Goal: Task Accomplishment & Management: Complete application form

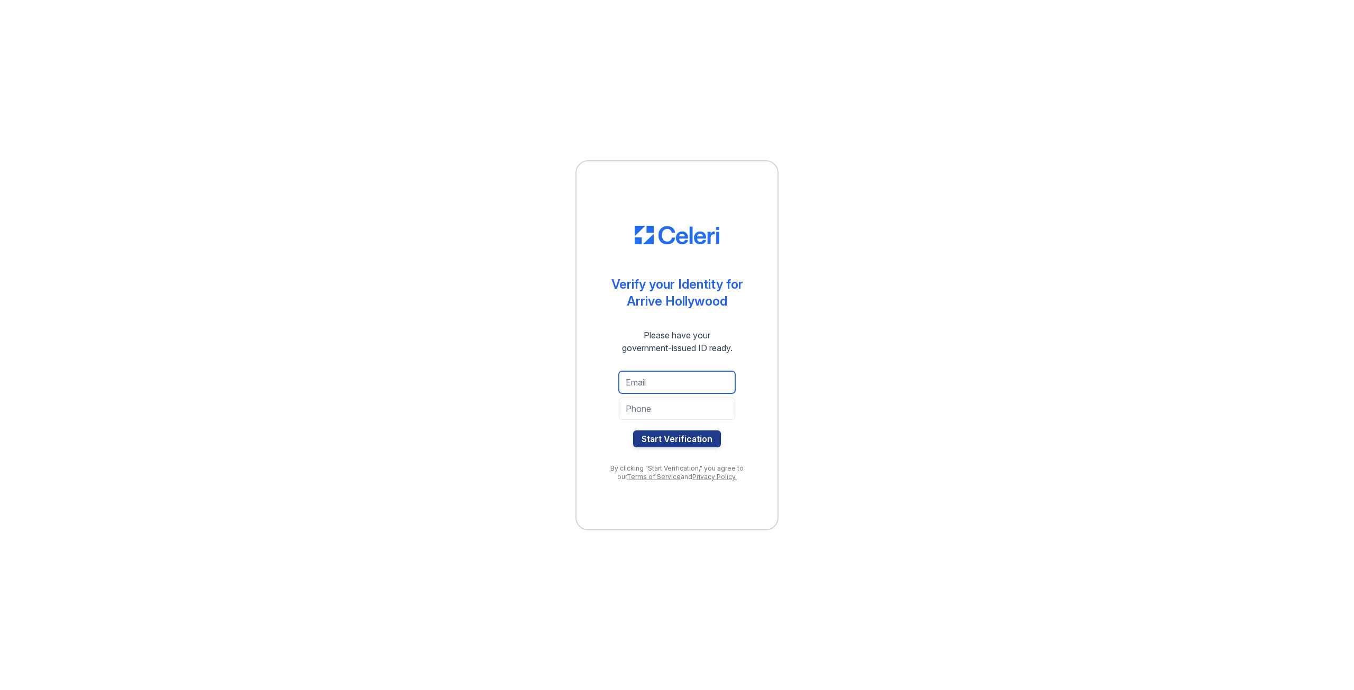
click at [713, 384] on input "email" at bounding box center [677, 382] width 116 height 22
type input "kavyasrinivasan17@gmail.com"
click at [692, 408] on input "tel" at bounding box center [677, 409] width 116 height 22
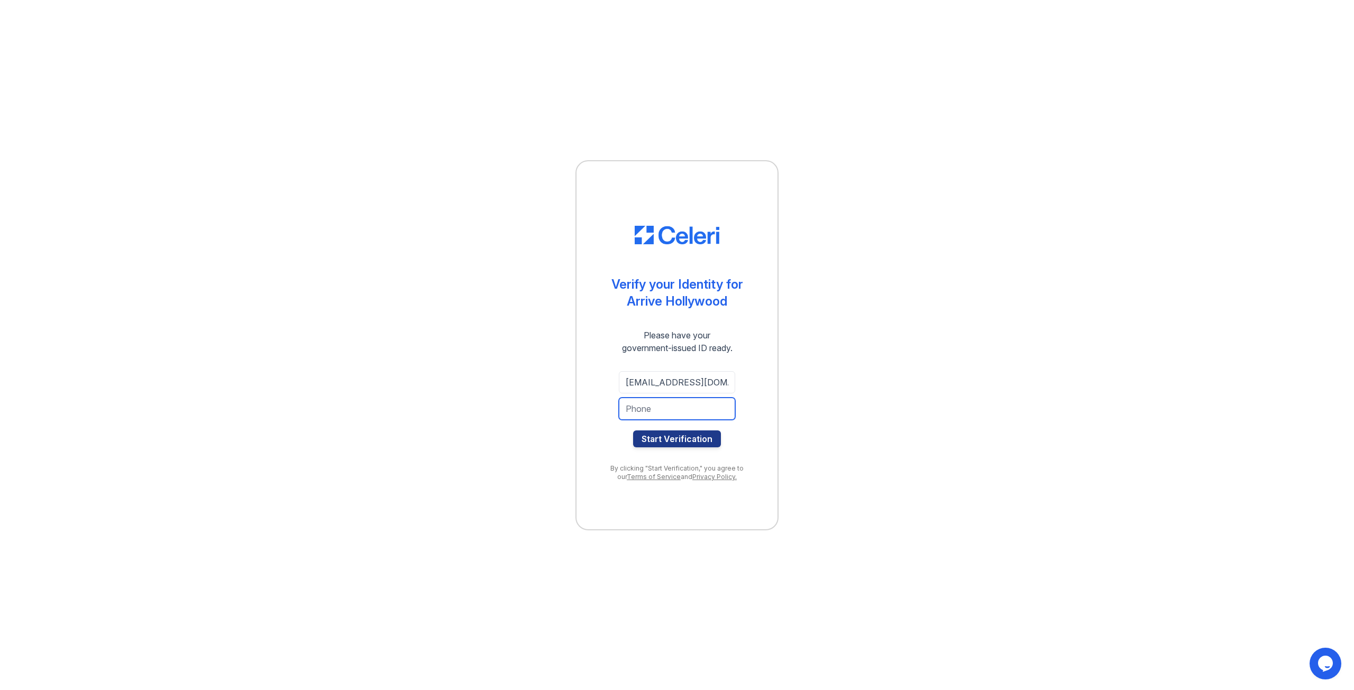
click at [670, 410] on input "tel" at bounding box center [677, 409] width 116 height 22
click at [661, 443] on button "Start Verification" at bounding box center [677, 439] width 88 height 17
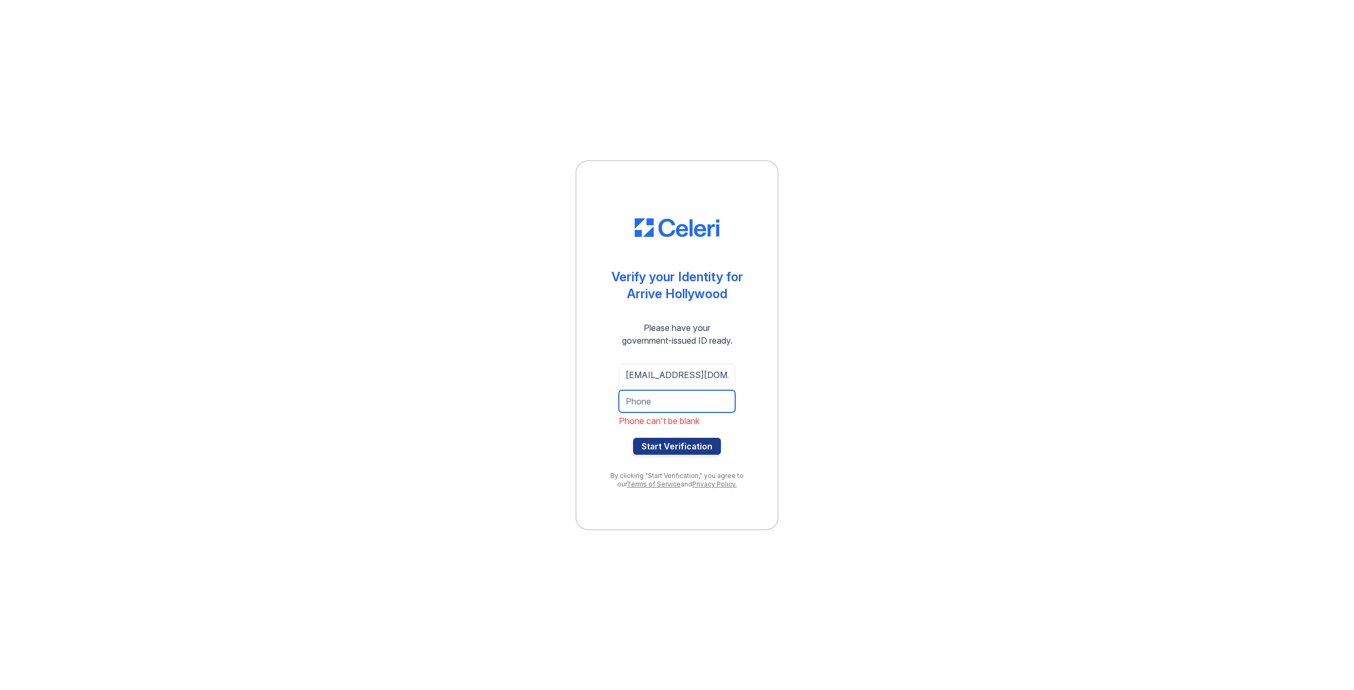
click at [673, 409] on input "tel" at bounding box center [677, 401] width 116 height 22
type input "9080867809"
click at [695, 439] on button "Start Verification" at bounding box center [677, 446] width 88 height 17
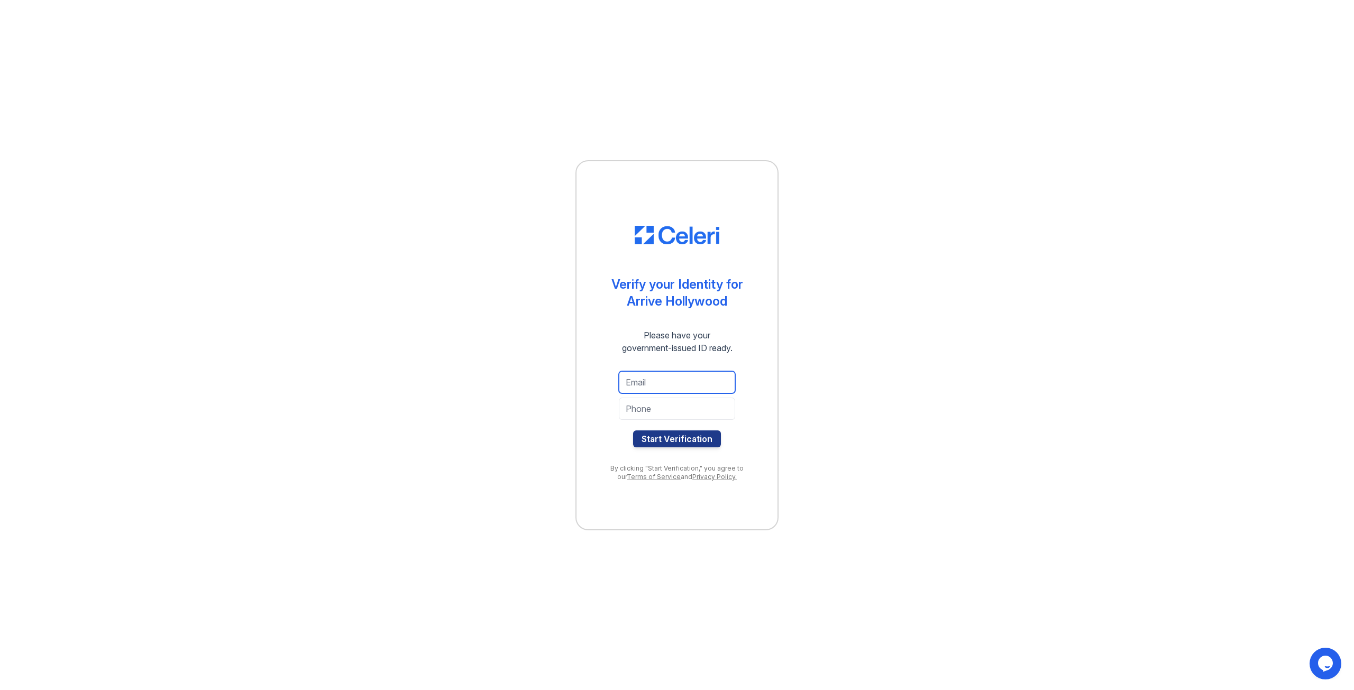
click at [682, 381] on input "email" at bounding box center [677, 382] width 116 height 22
type input "kavyasrinivasan17@gmail.com"
click at [651, 411] on input "tel" at bounding box center [677, 409] width 116 height 22
type input "9080867809"
click at [657, 434] on button "Start Verification" at bounding box center [677, 439] width 88 height 17
